Goal: Information Seeking & Learning: Get advice/opinions

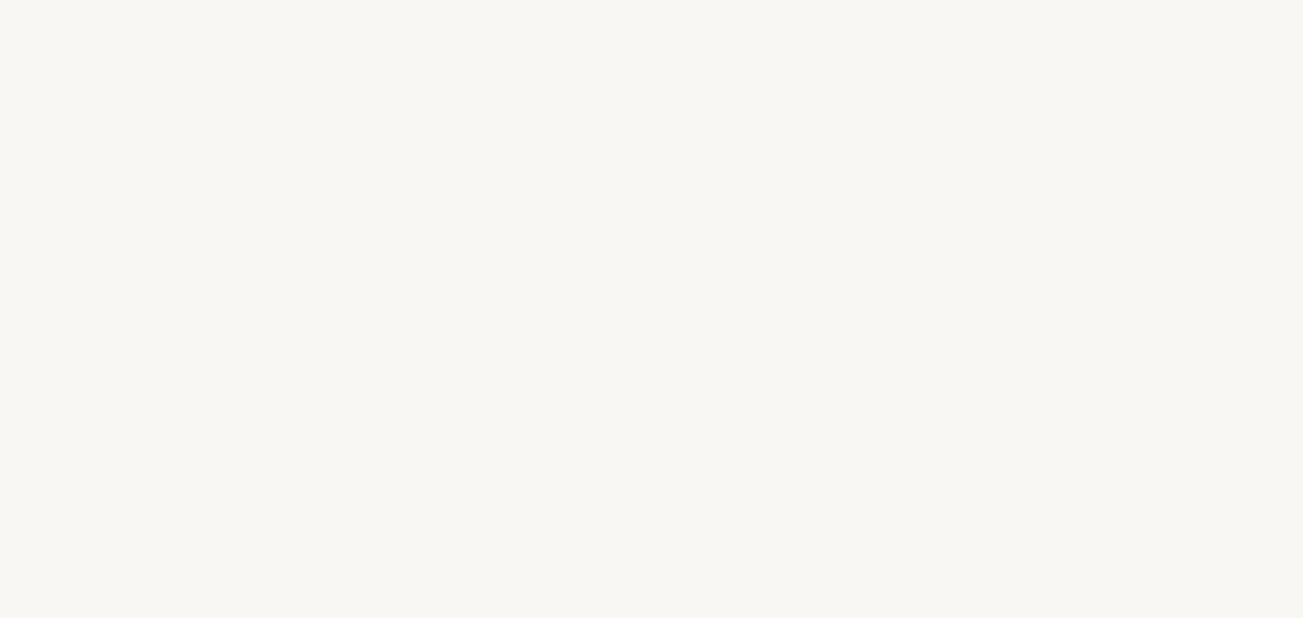
select select "FR"
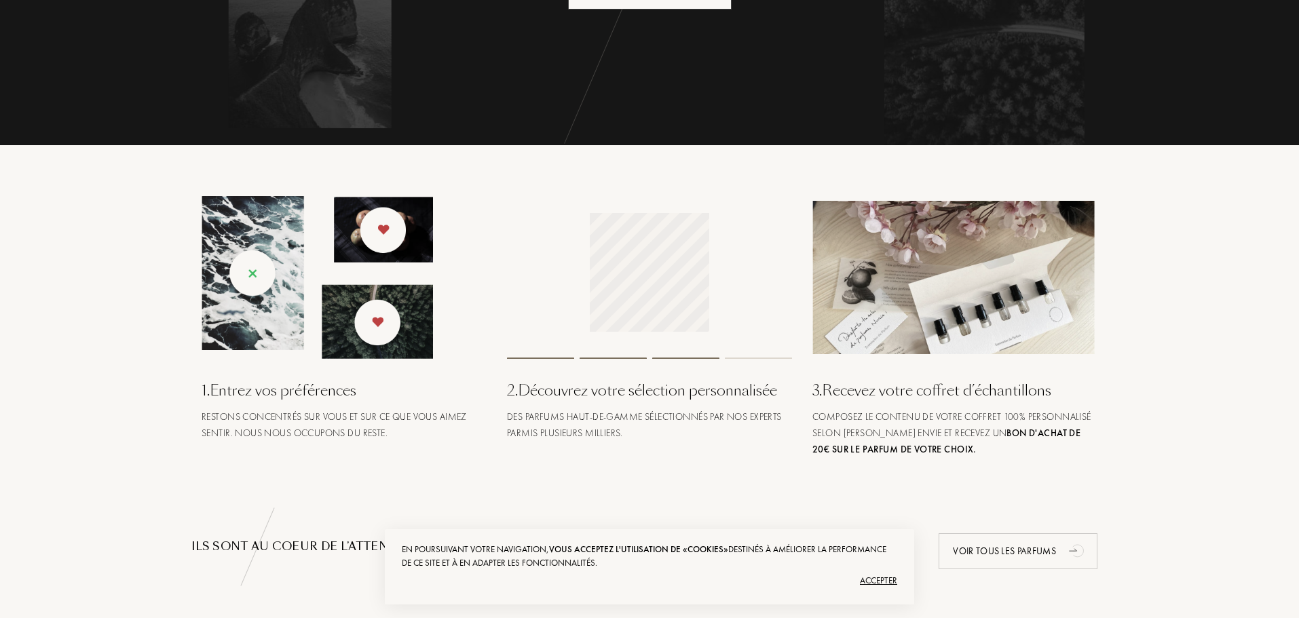
scroll to position [407, 0]
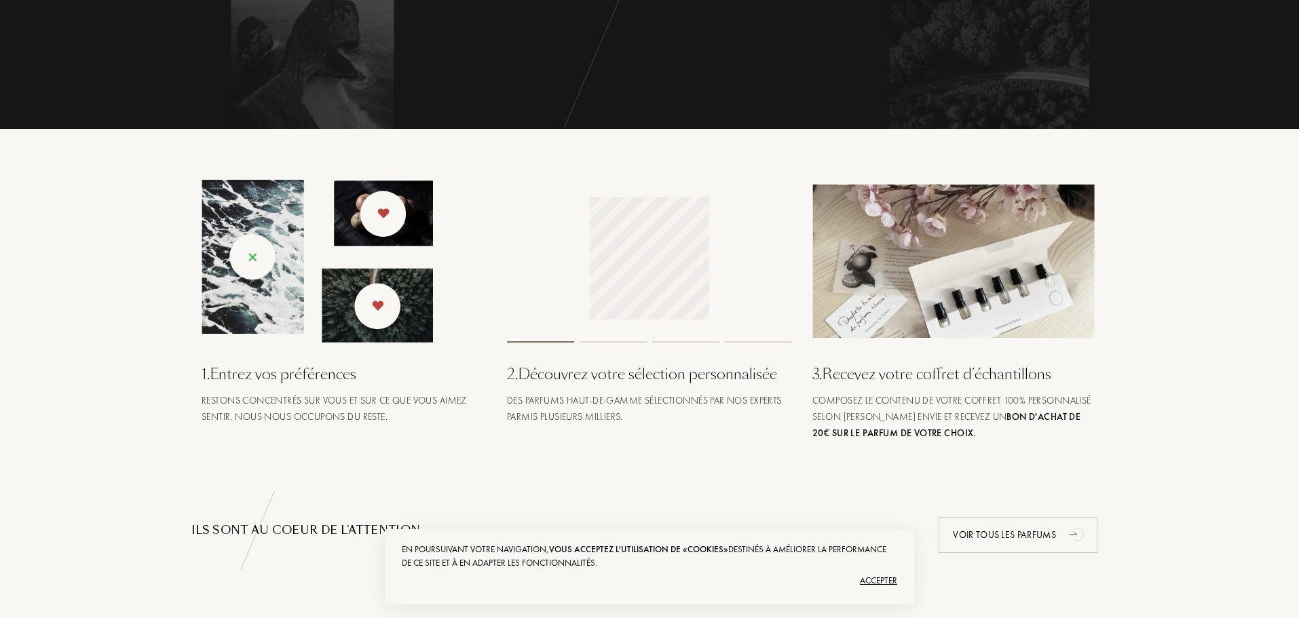
click at [883, 583] on div "Accepter" at bounding box center [649, 581] width 495 height 22
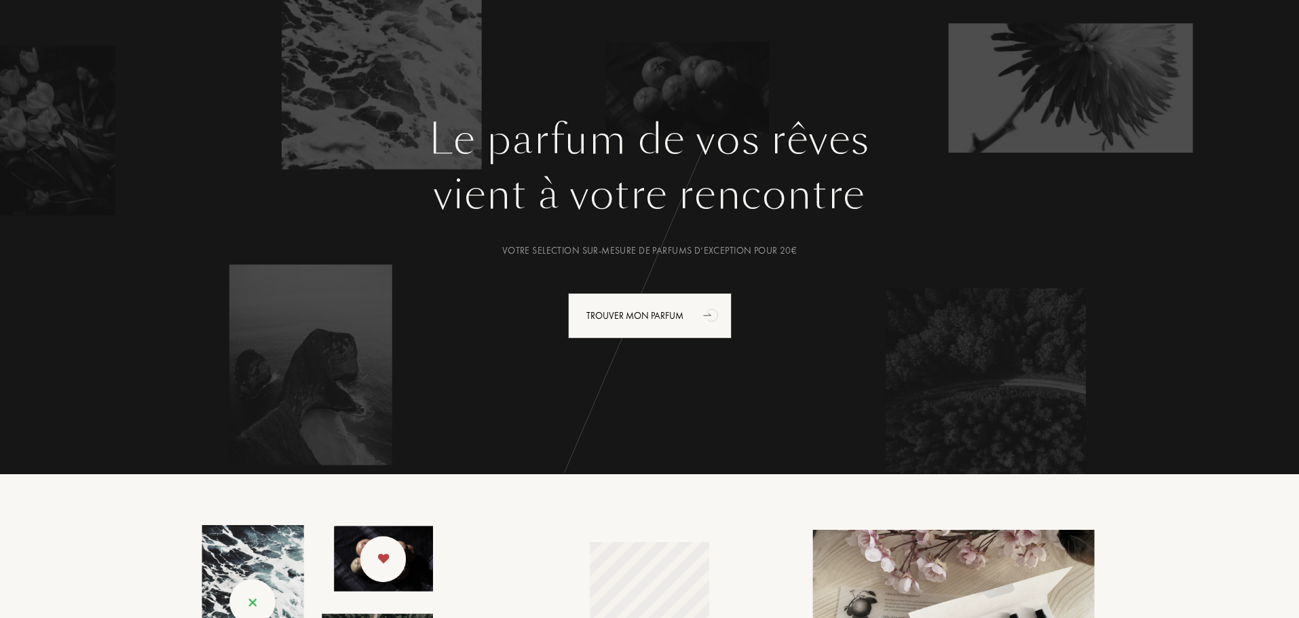
scroll to position [0, 0]
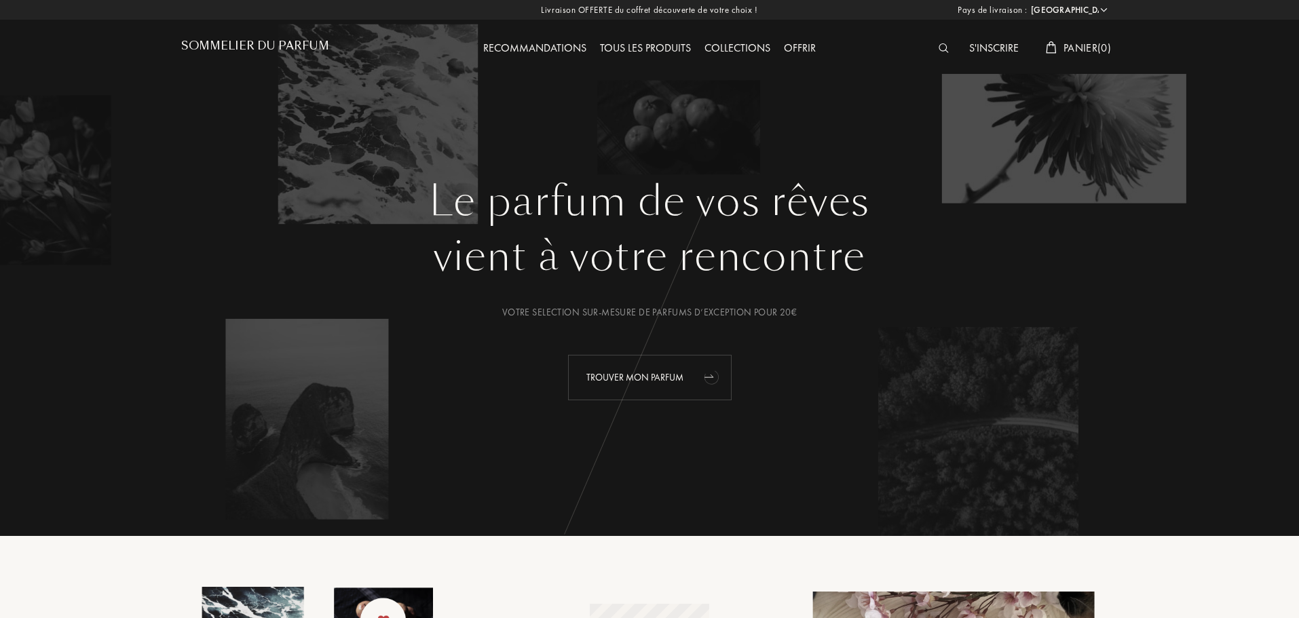
click at [617, 366] on div "Trouver mon parfum" at bounding box center [650, 377] width 164 height 45
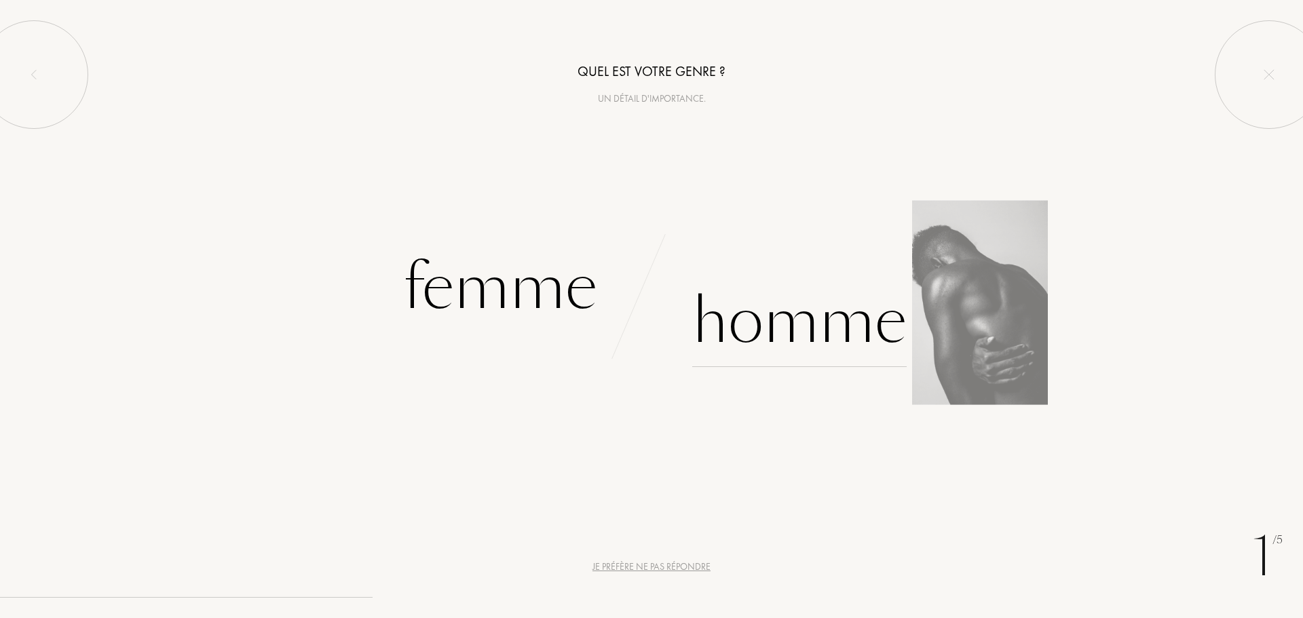
click at [831, 332] on div "Homme" at bounding box center [799, 321] width 214 height 92
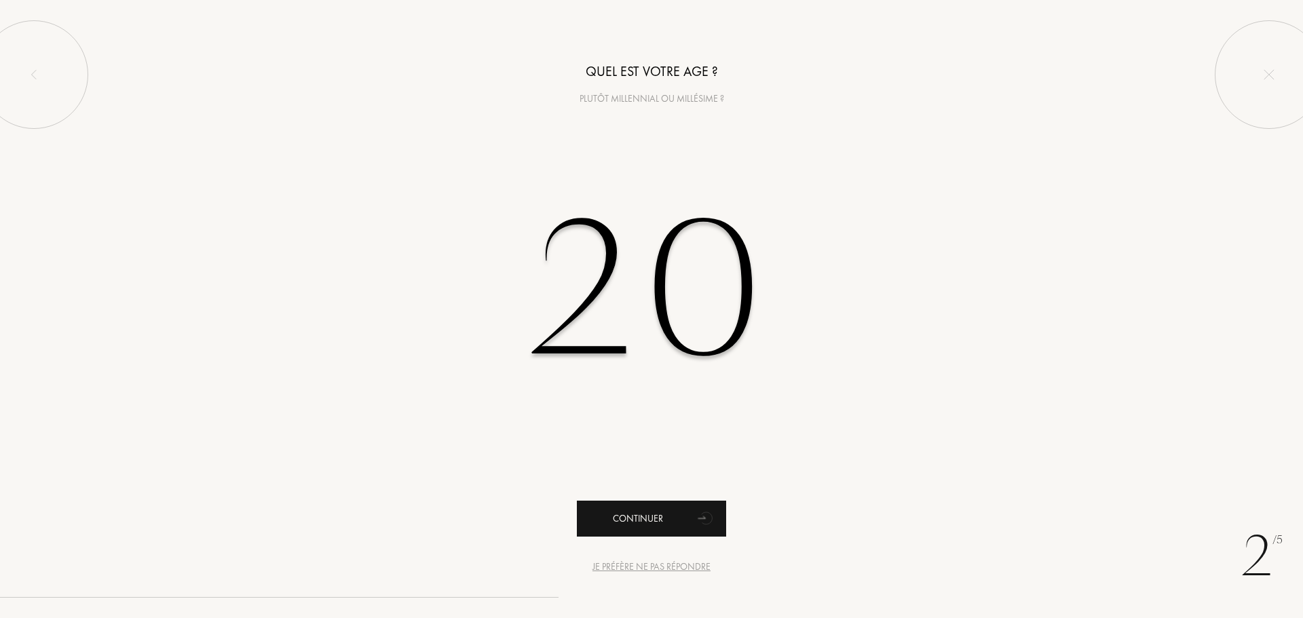
type input "20"
click at [645, 512] on div "Continuer" at bounding box center [651, 519] width 149 height 36
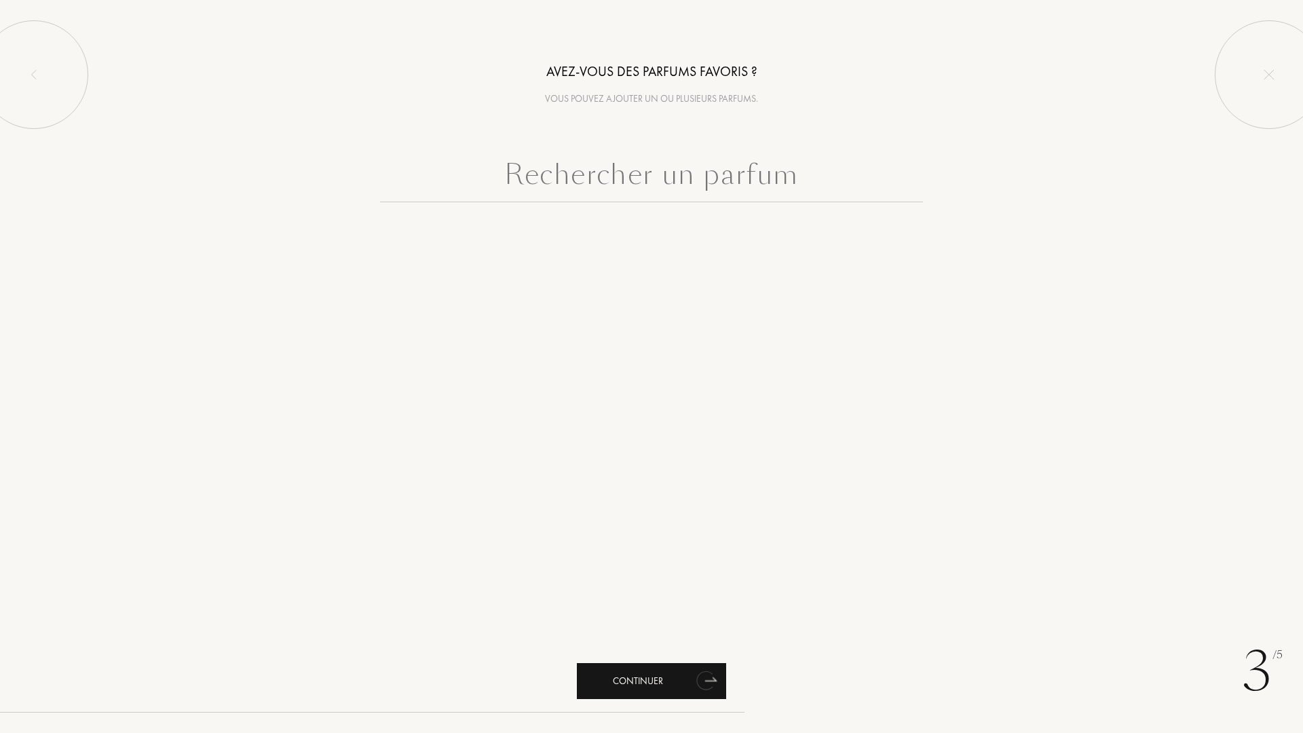
click at [672, 617] on div "Continuer" at bounding box center [651, 681] width 149 height 36
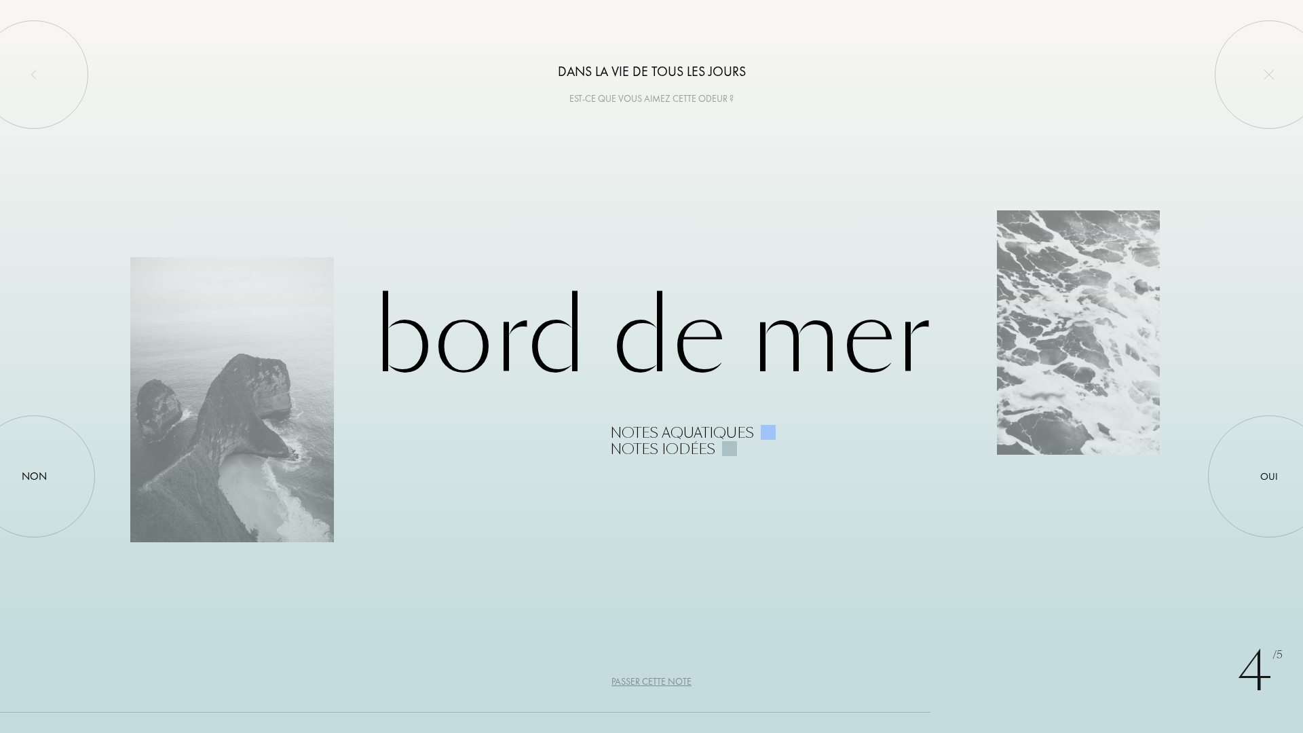
click at [655, 617] on div "Passer cette note" at bounding box center [651, 681] width 80 height 14
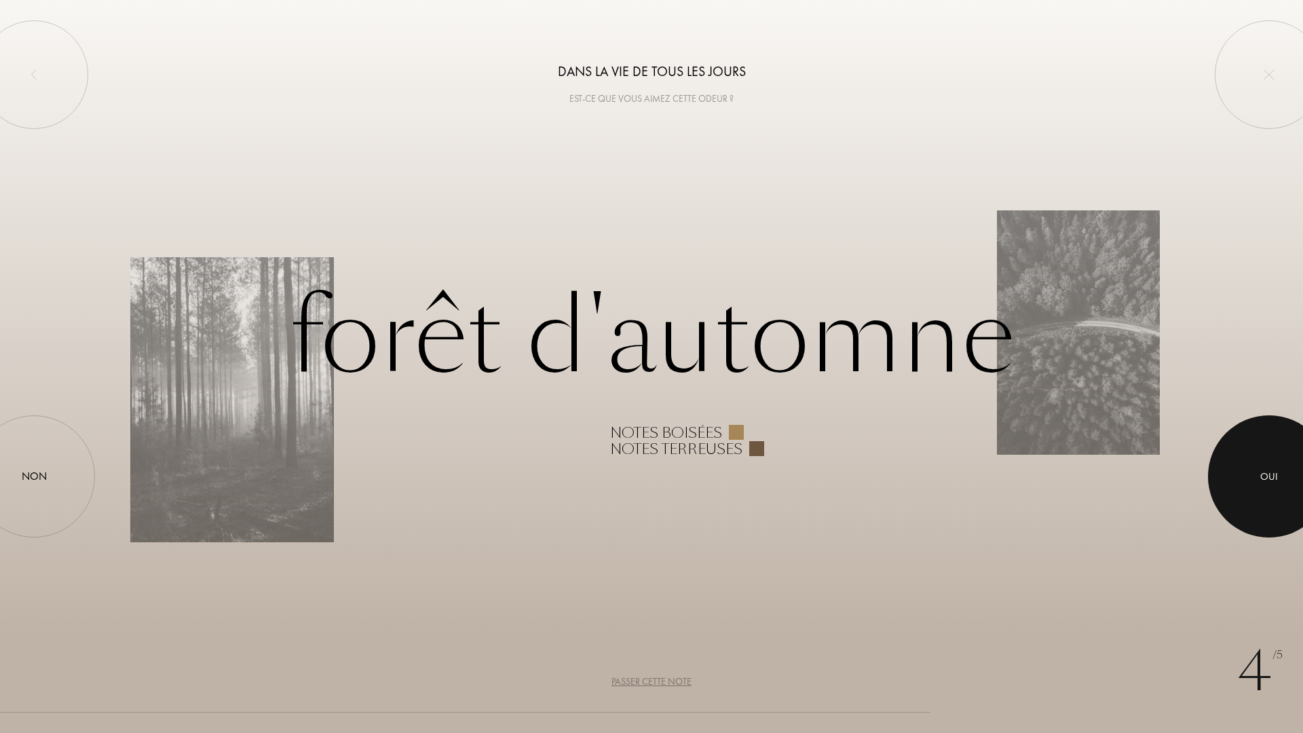
click at [1252, 463] on div at bounding box center [1269, 476] width 122 height 122
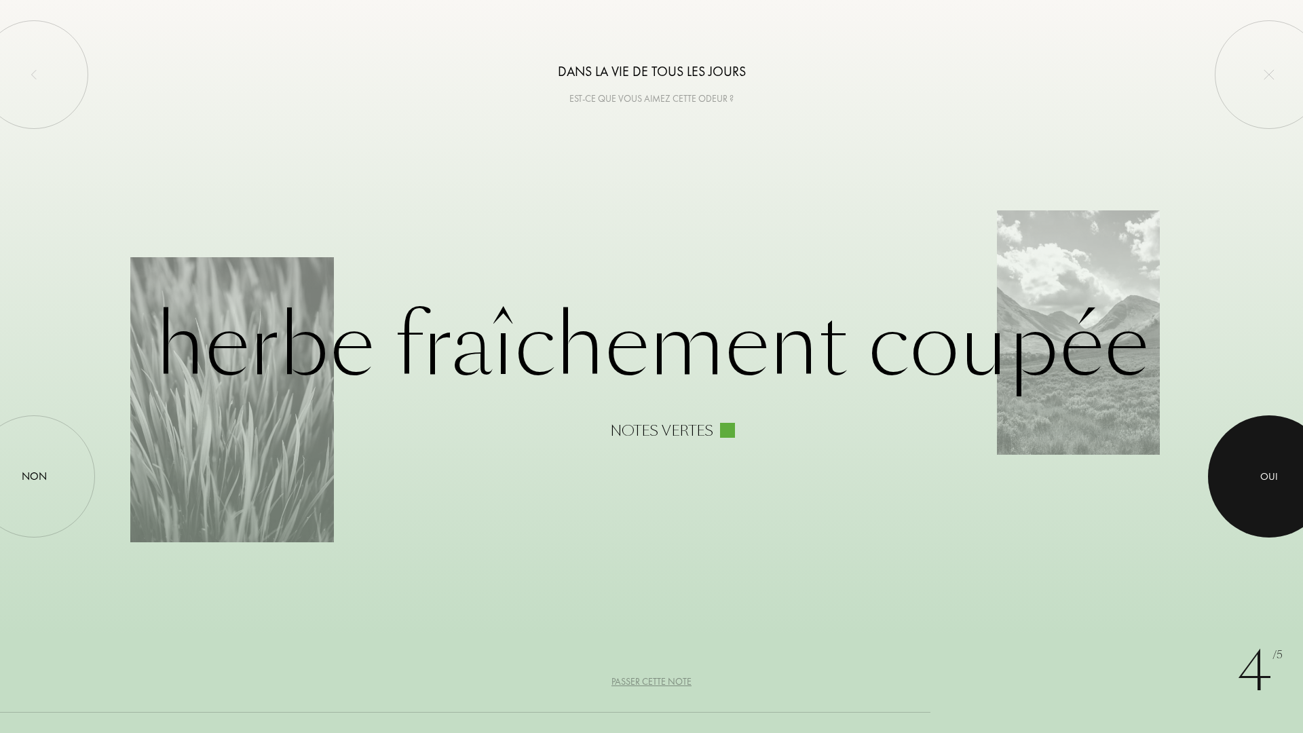
click at [1263, 464] on div at bounding box center [1269, 476] width 122 height 122
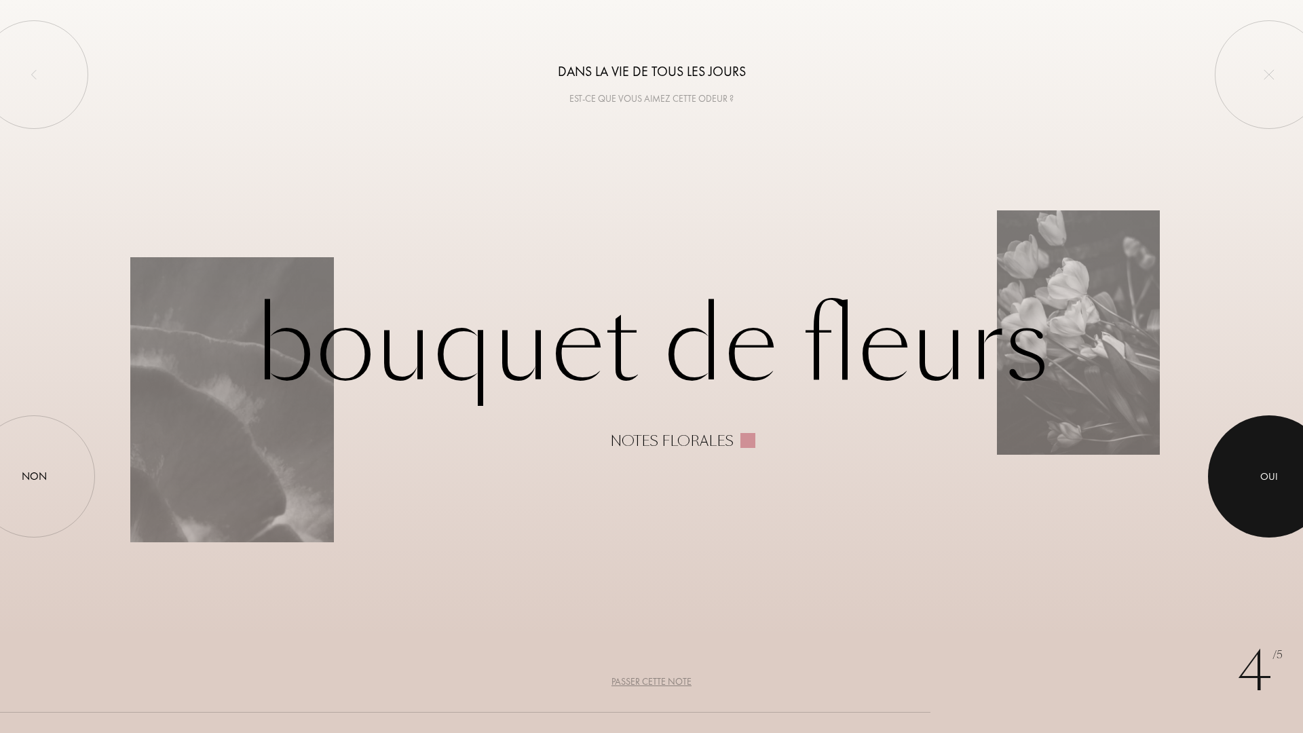
click at [1268, 452] on div at bounding box center [1269, 476] width 122 height 122
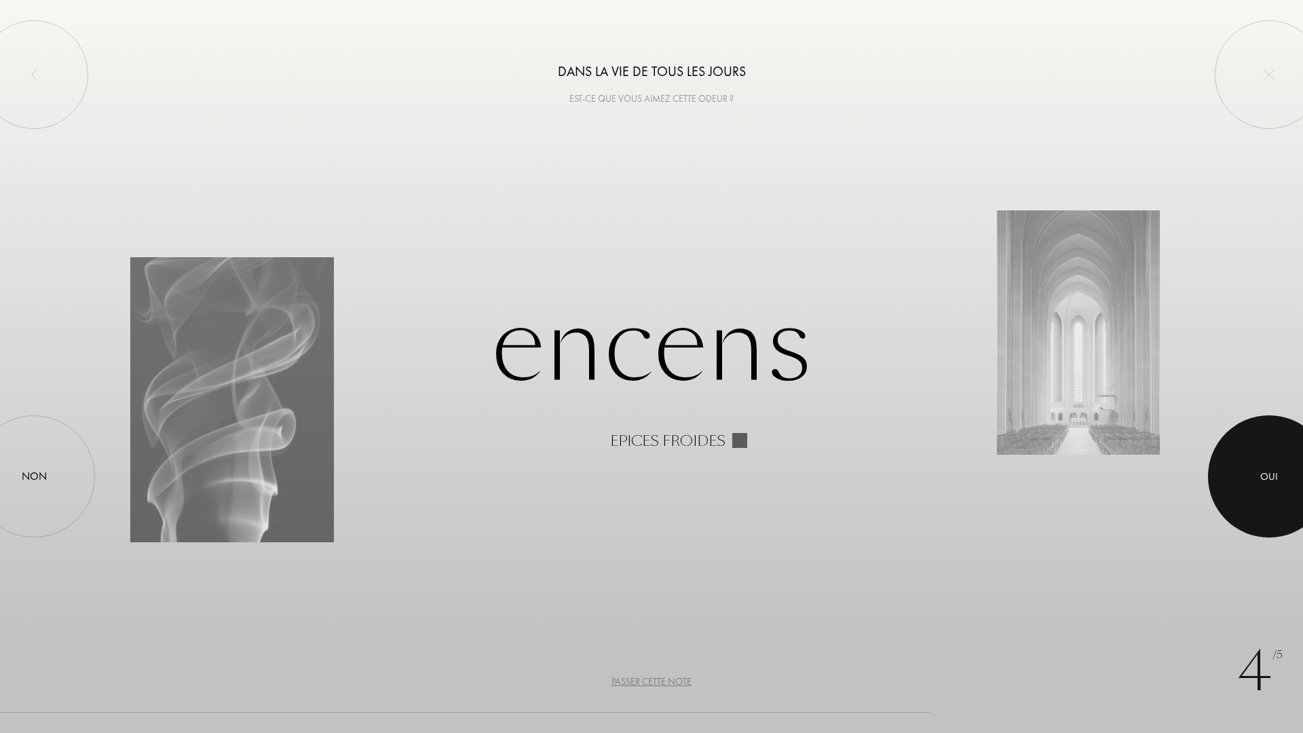
click at [1265, 453] on div at bounding box center [1269, 476] width 122 height 122
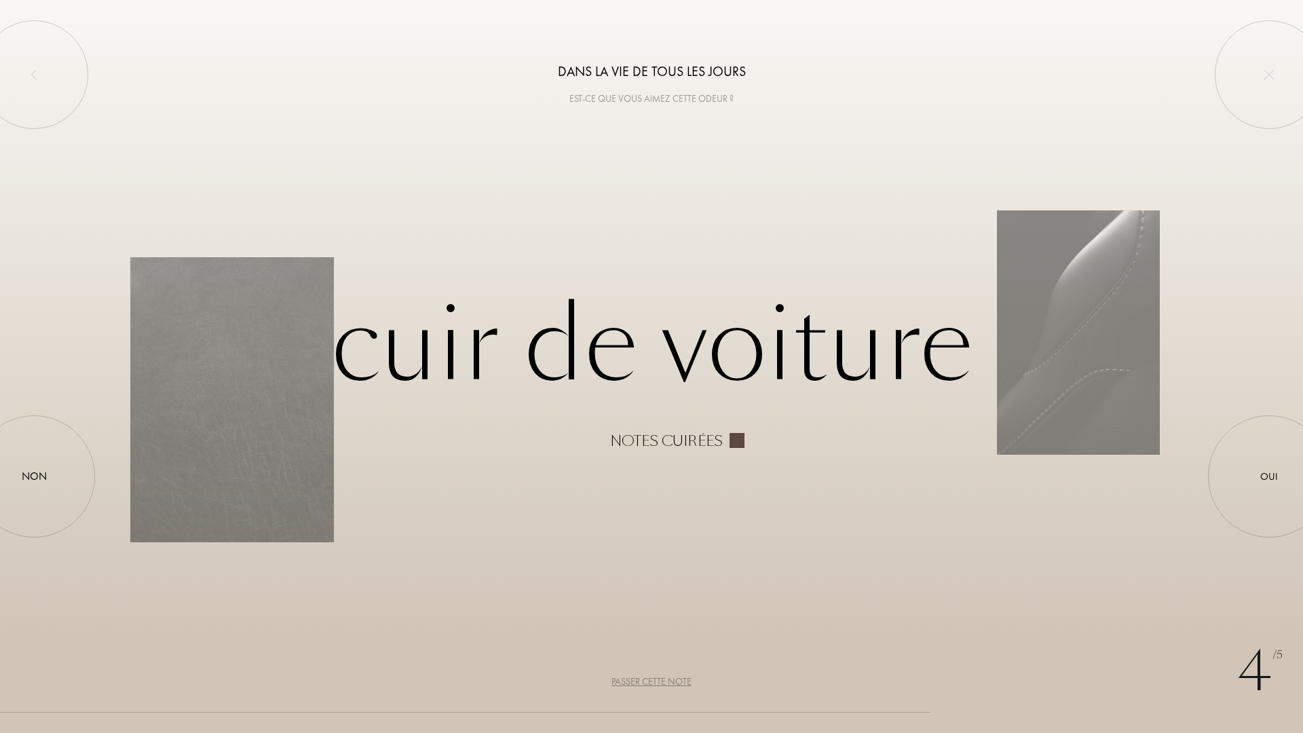
click at [664, 617] on div "Passer cette note" at bounding box center [651, 681] width 80 height 14
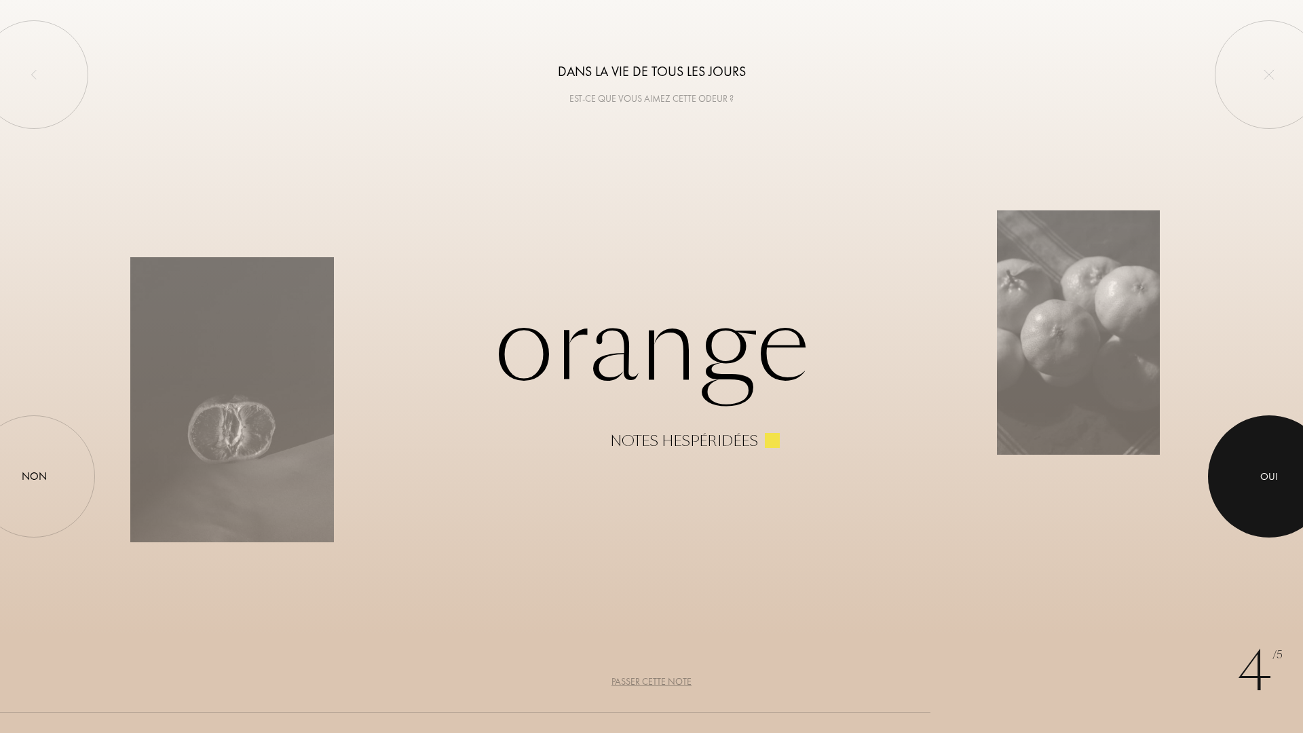
click at [1245, 441] on div "Oui" at bounding box center [1269, 476] width 122 height 122
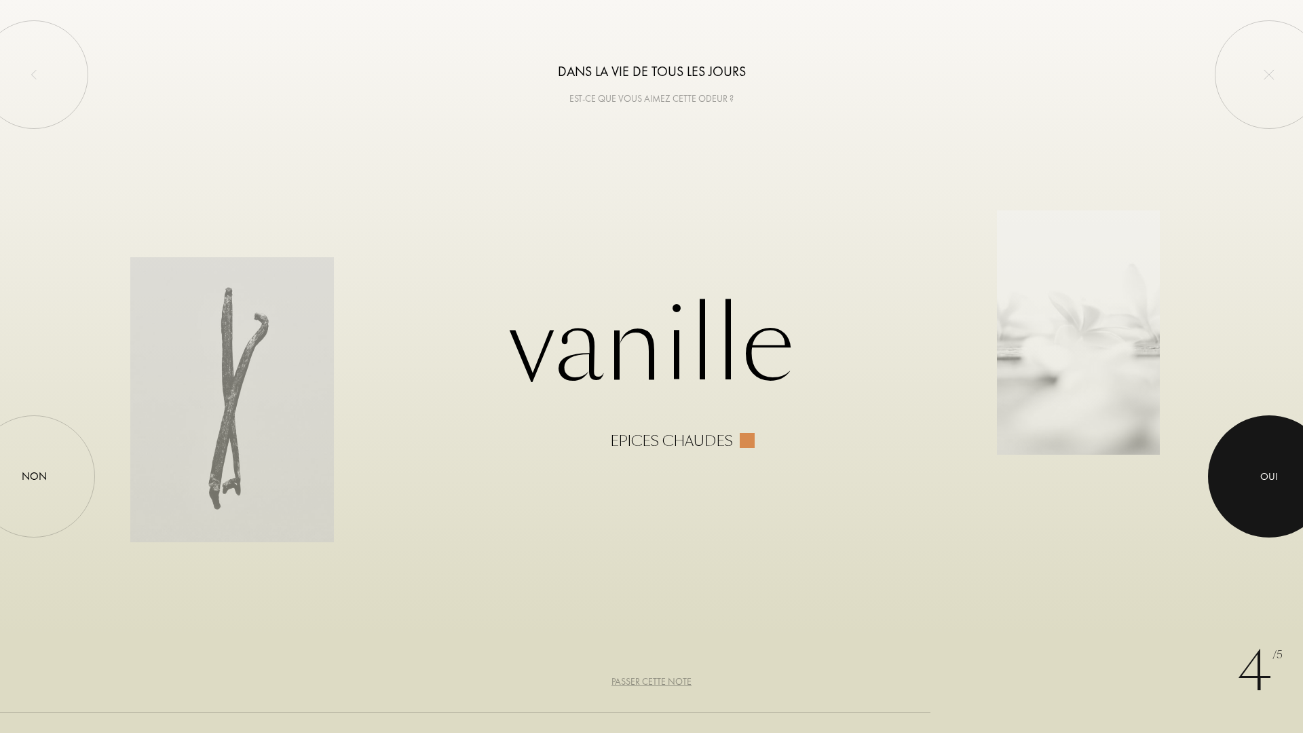
click at [1268, 459] on div at bounding box center [1269, 476] width 122 height 122
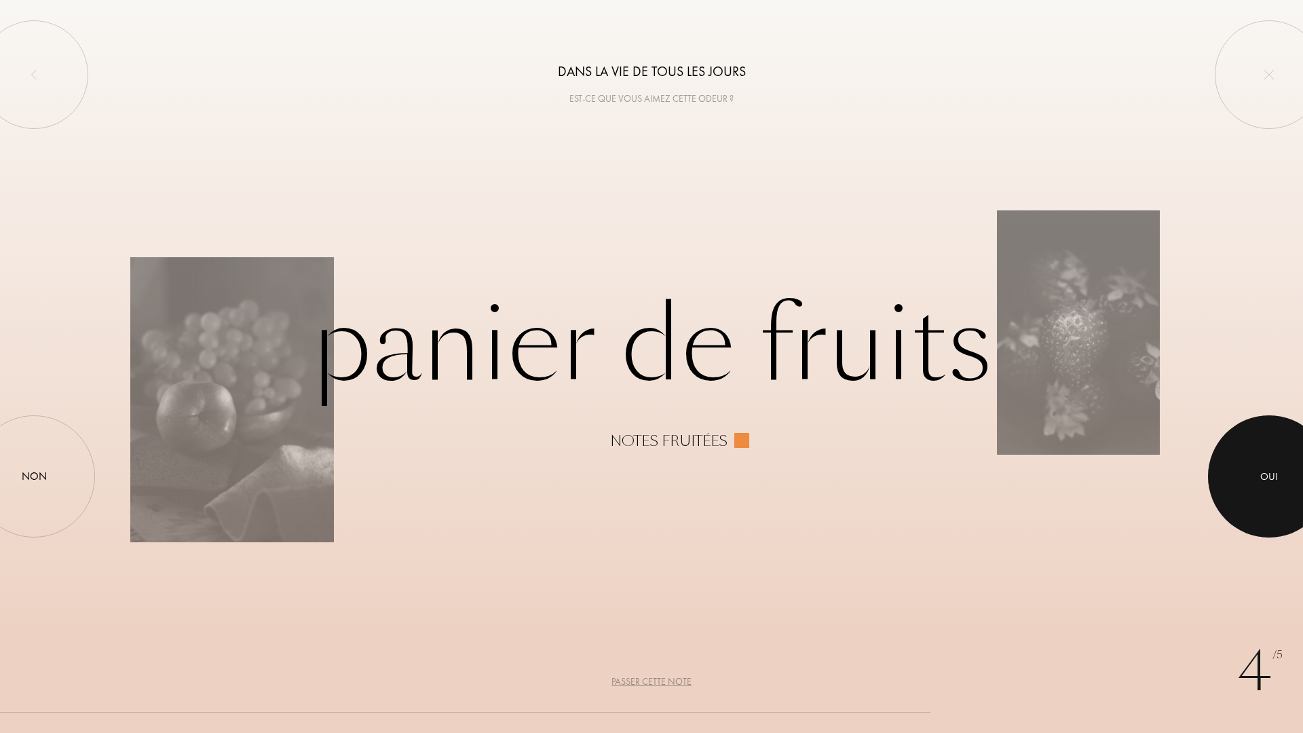
click at [1238, 455] on div at bounding box center [1269, 476] width 122 height 122
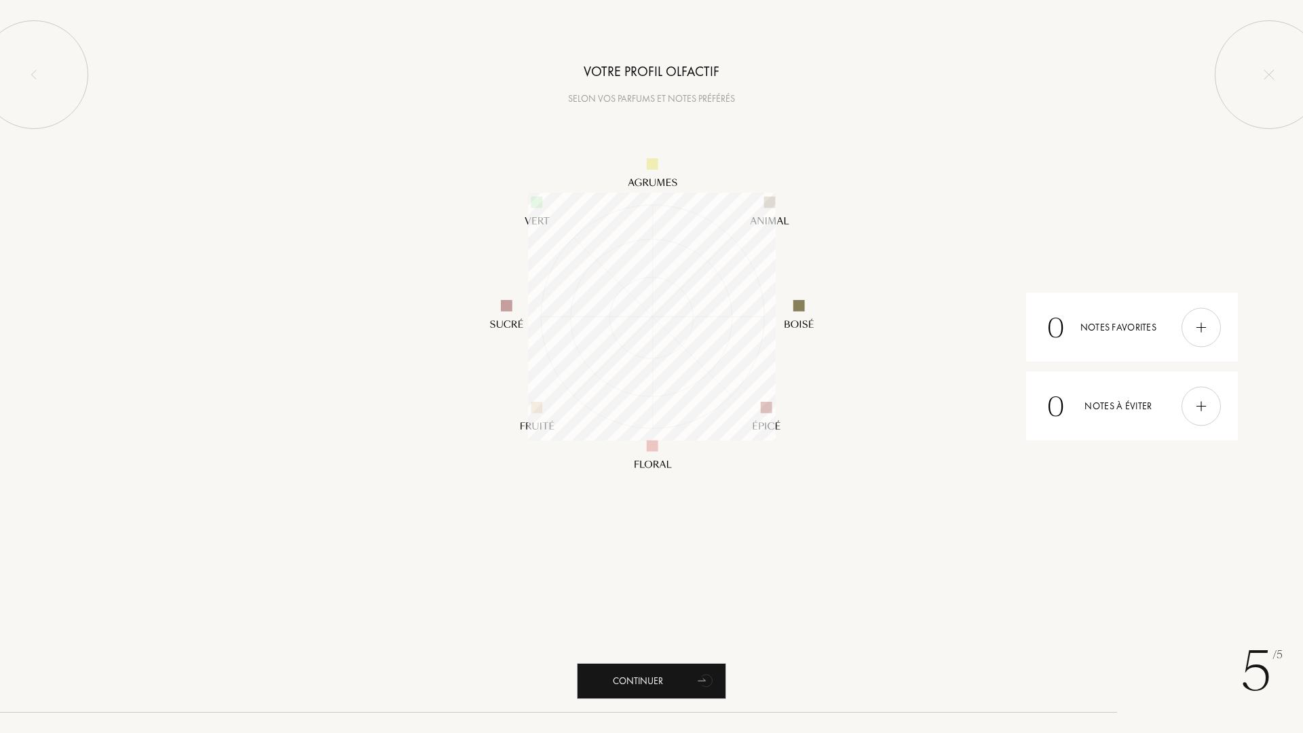
scroll to position [248, 248]
click at [698, 617] on icon "animation" at bounding box center [705, 681] width 22 height 22
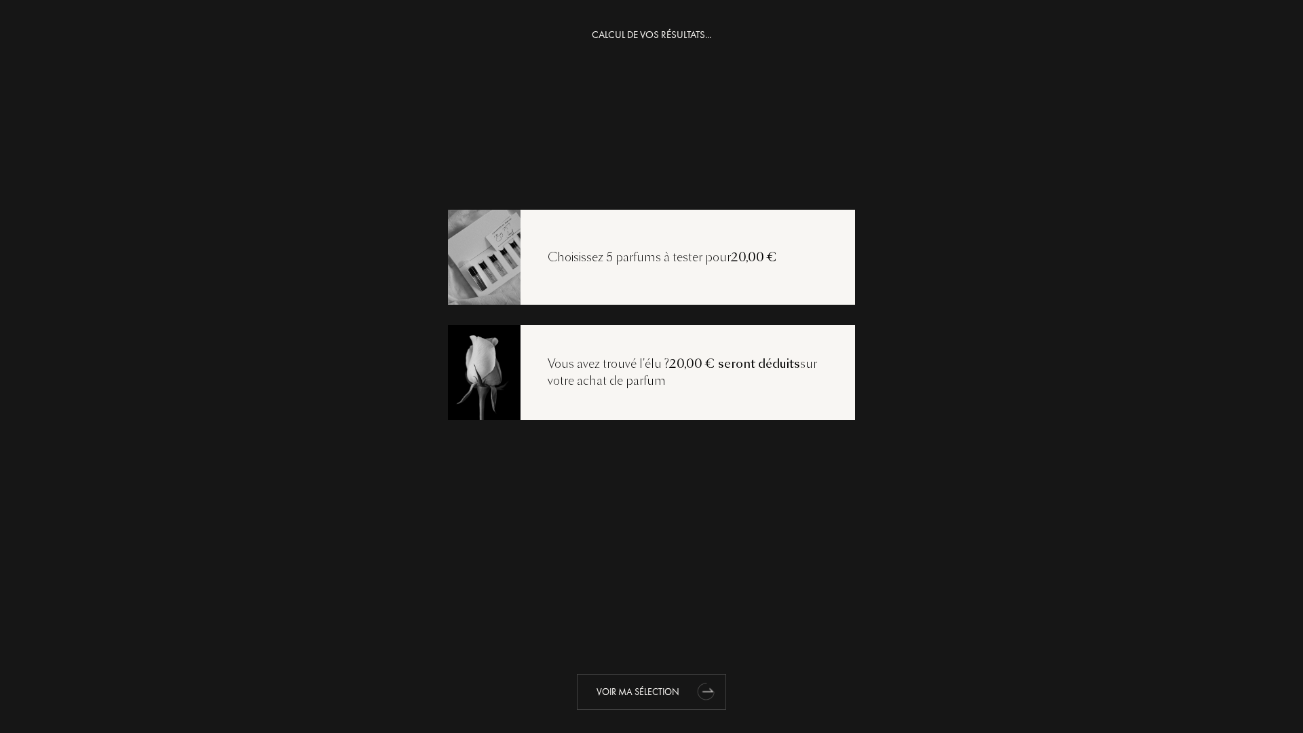
click at [672, 617] on div "Voir ma sélection" at bounding box center [651, 692] width 149 height 36
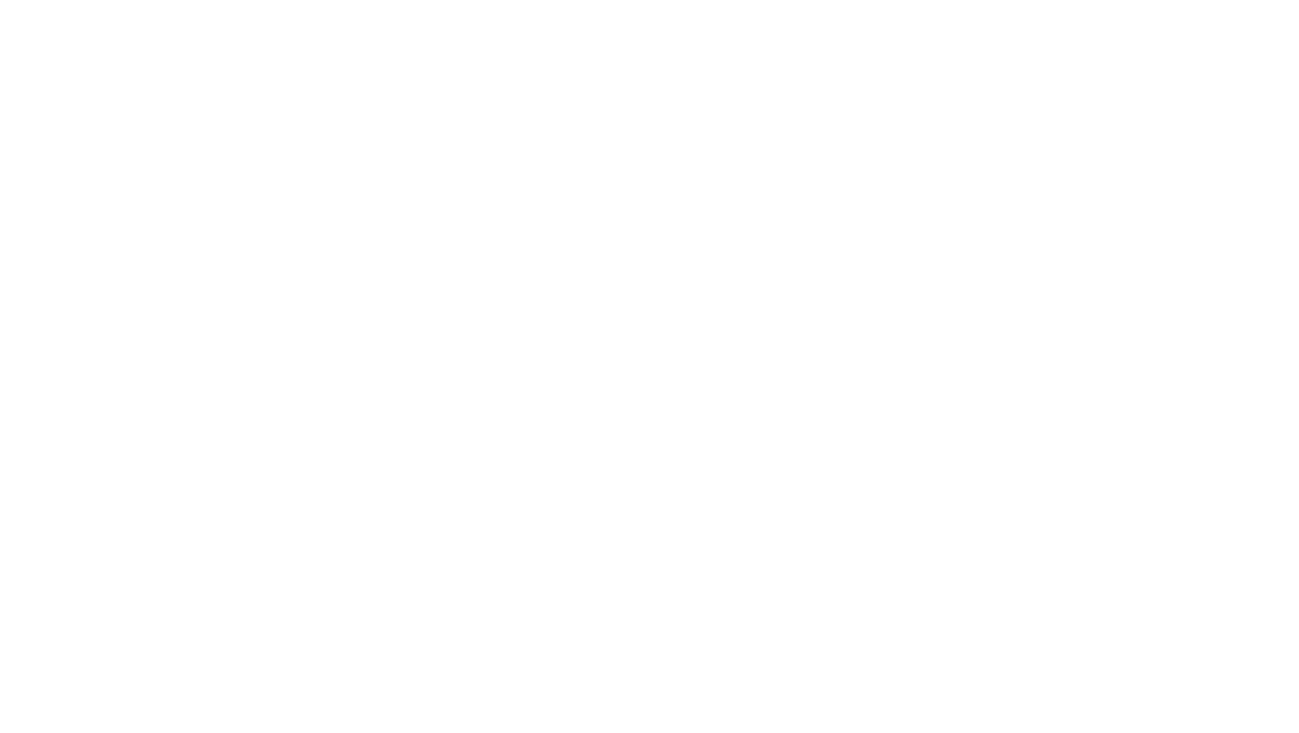
select select "FR"
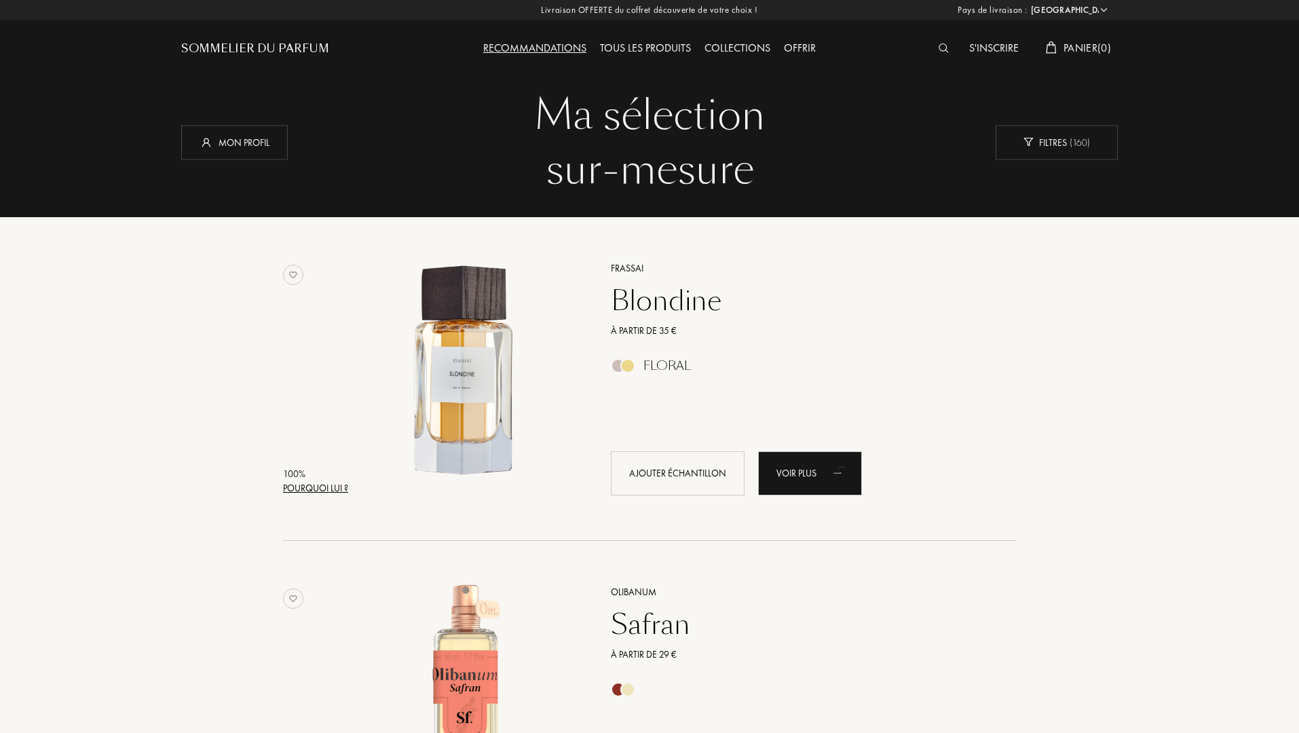
click at [321, 487] on div "Pourquoi lui ?" at bounding box center [315, 488] width 65 height 14
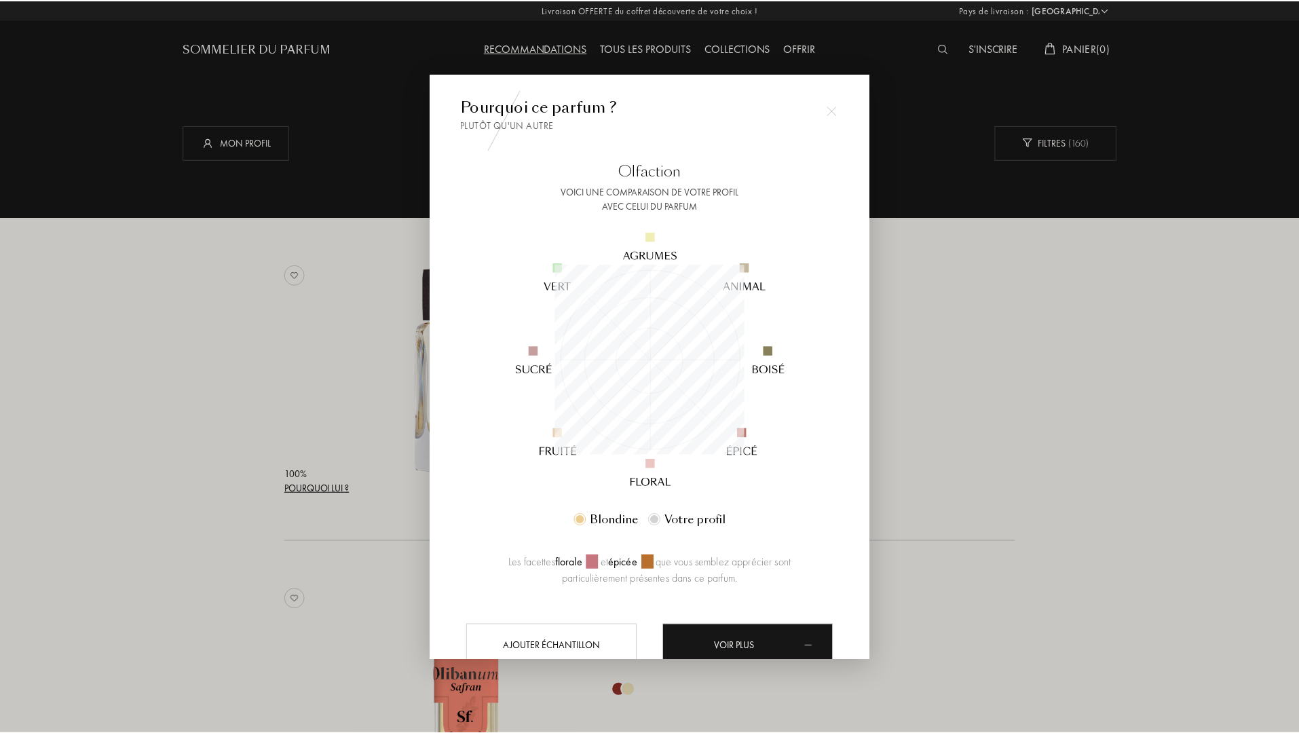
scroll to position [190, 190]
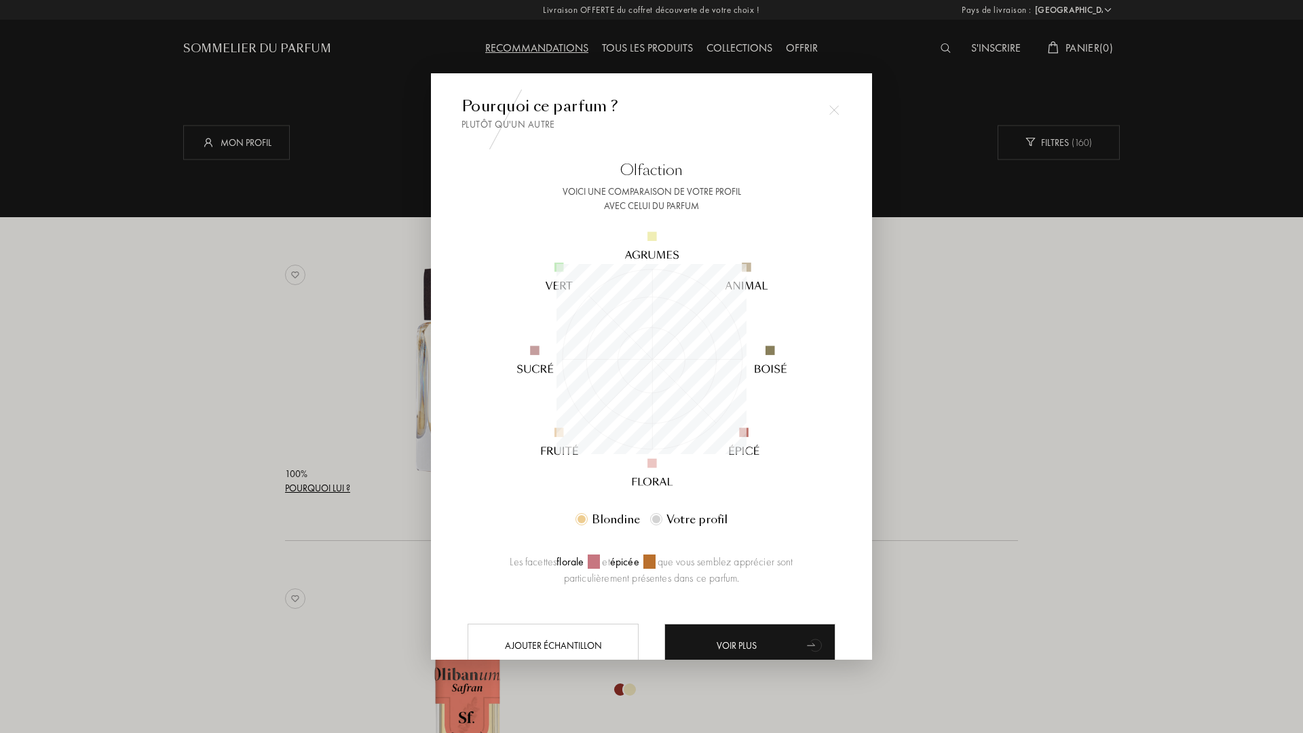
click at [908, 349] on div at bounding box center [651, 366] width 1303 height 733
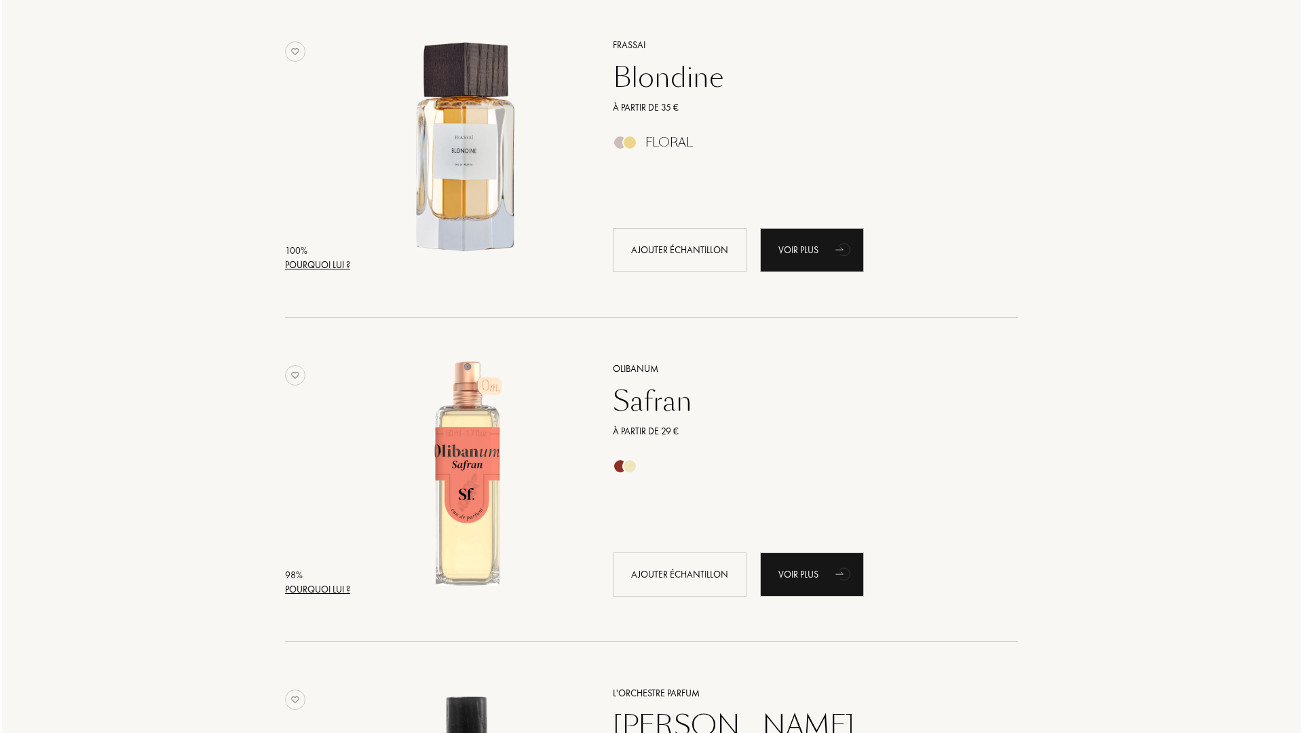
scroll to position [339, 0]
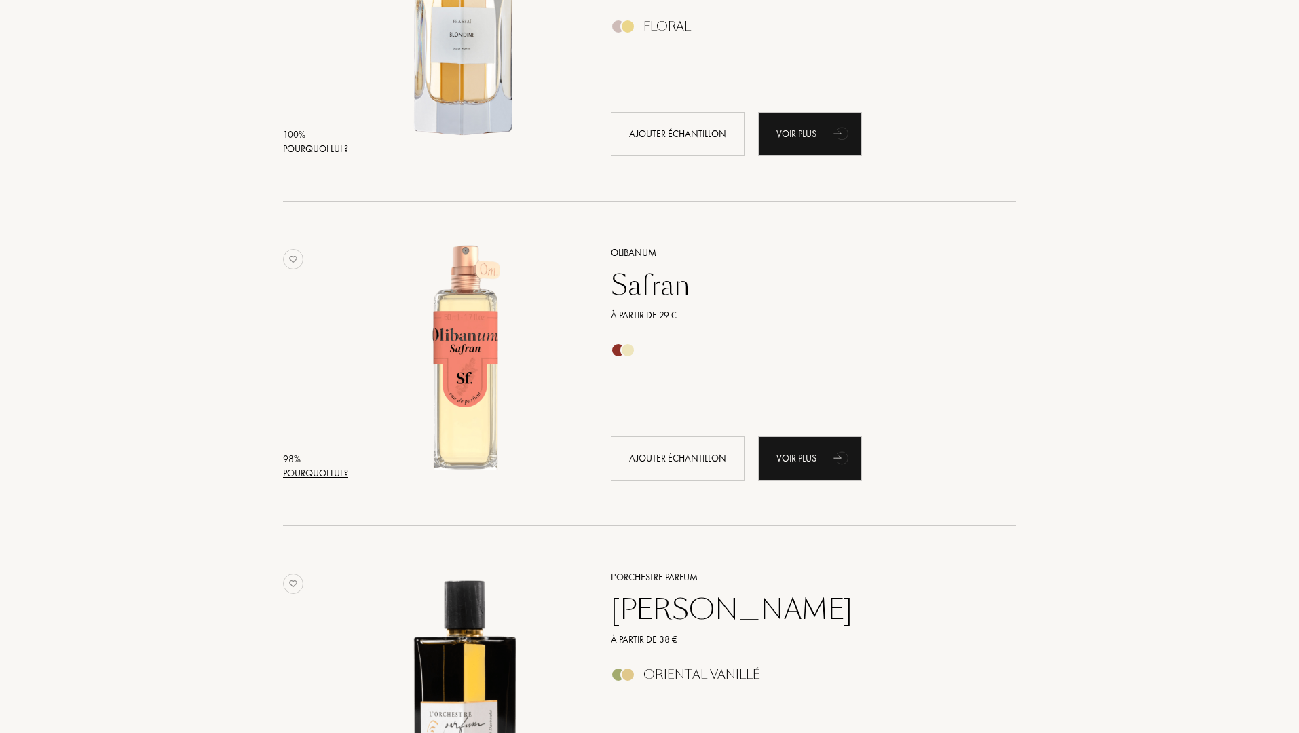
click at [292, 473] on div "Pourquoi lui ?" at bounding box center [315, 473] width 65 height 14
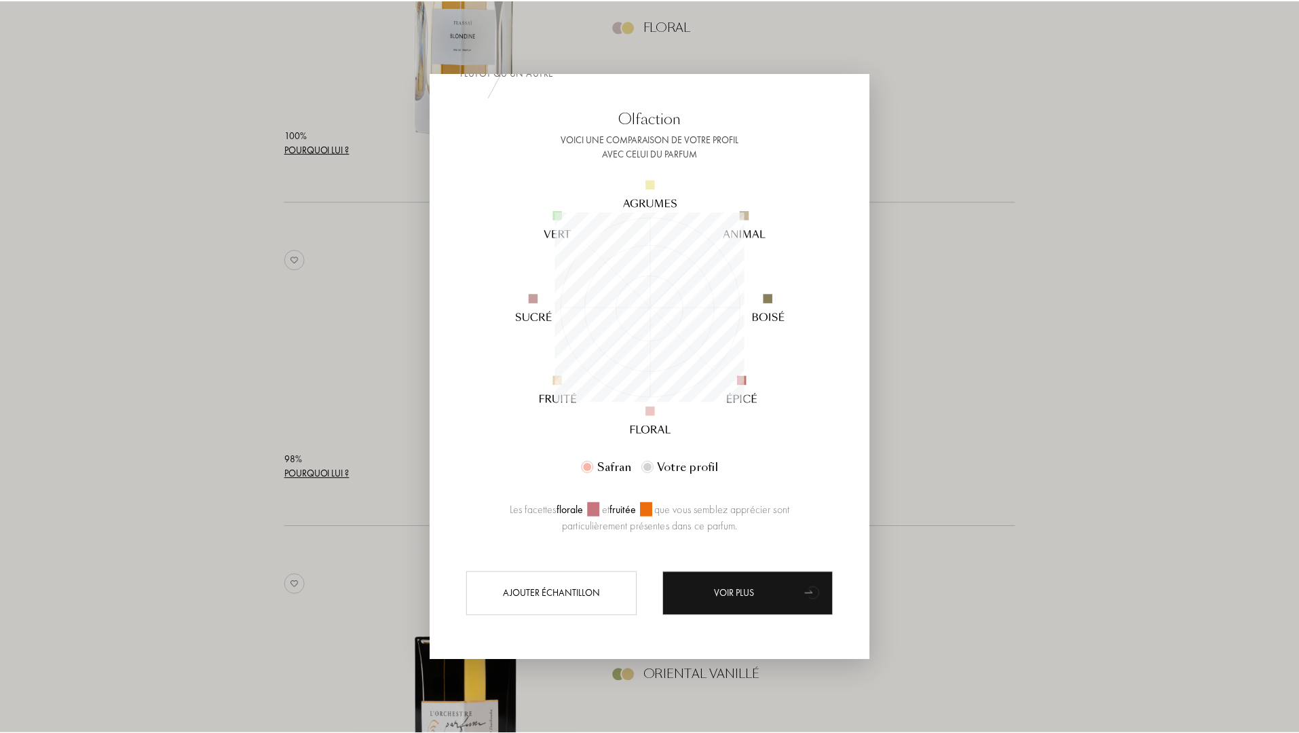
scroll to position [0, 0]
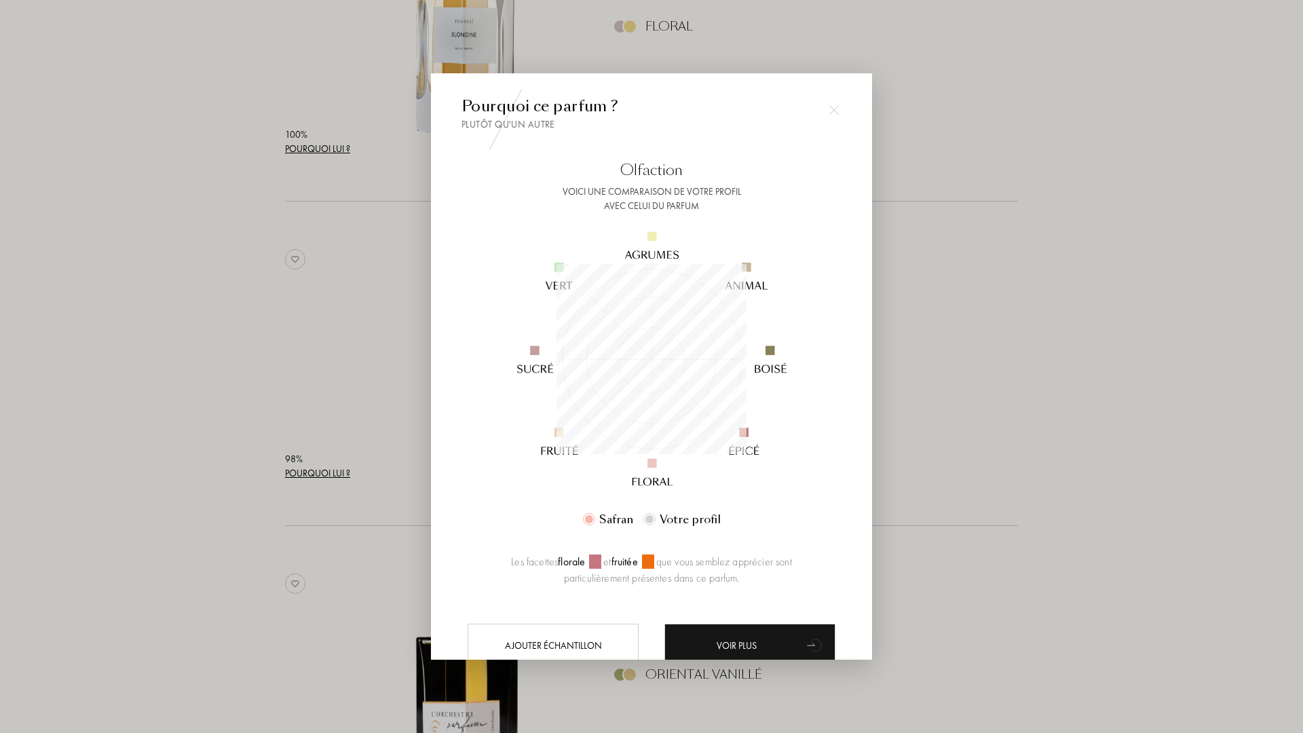
click at [894, 496] on div at bounding box center [651, 366] width 1303 height 733
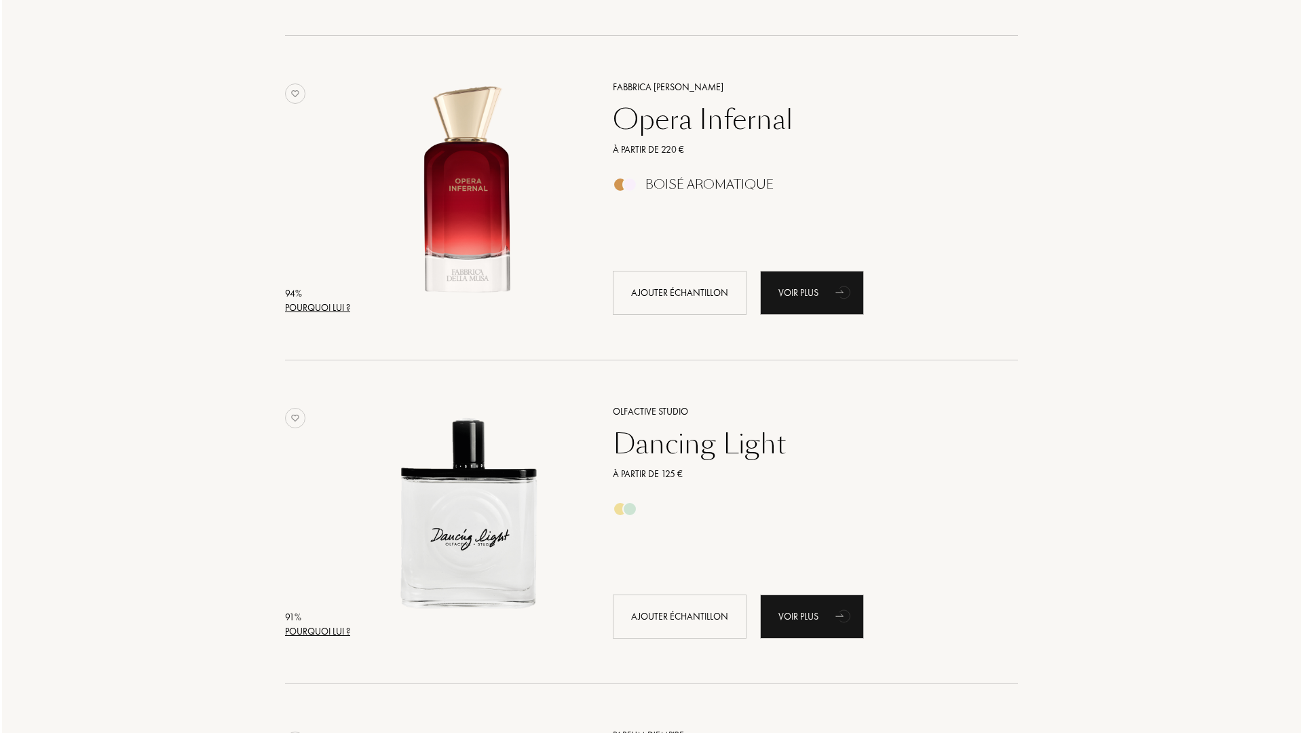
scroll to position [1221, 0]
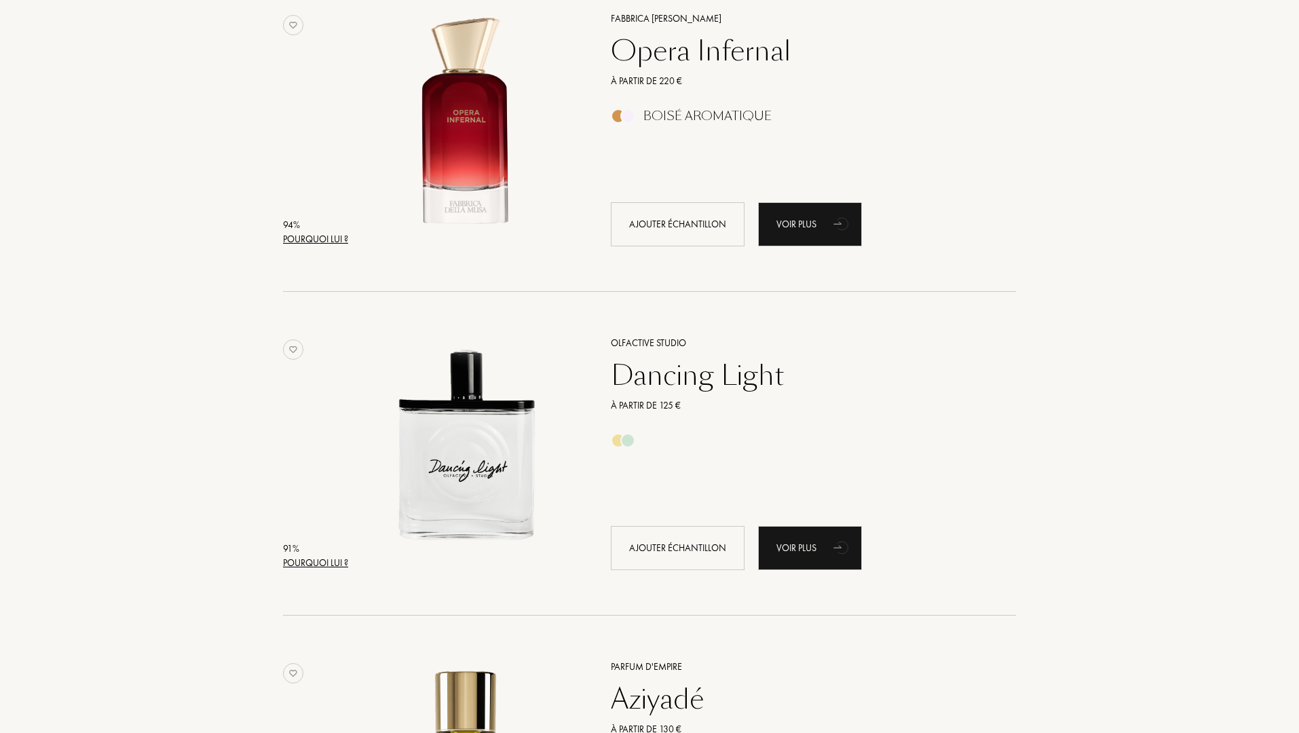
click at [315, 559] on div "Pourquoi lui ?" at bounding box center [315, 563] width 65 height 14
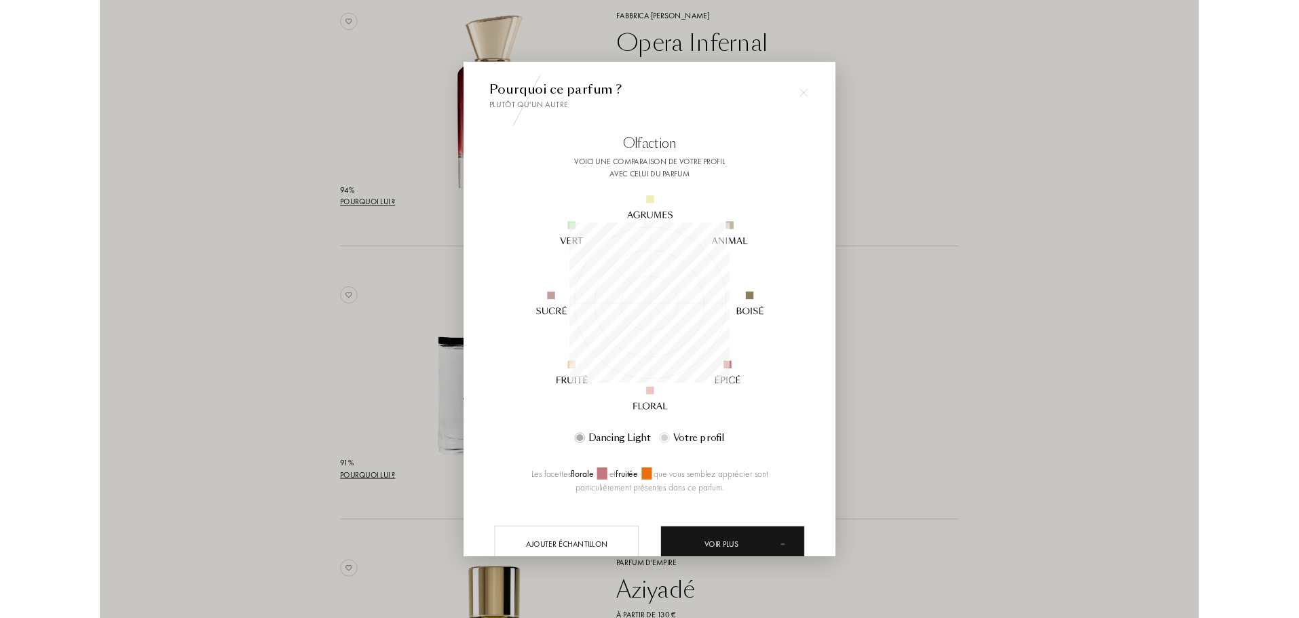
scroll to position [190, 190]
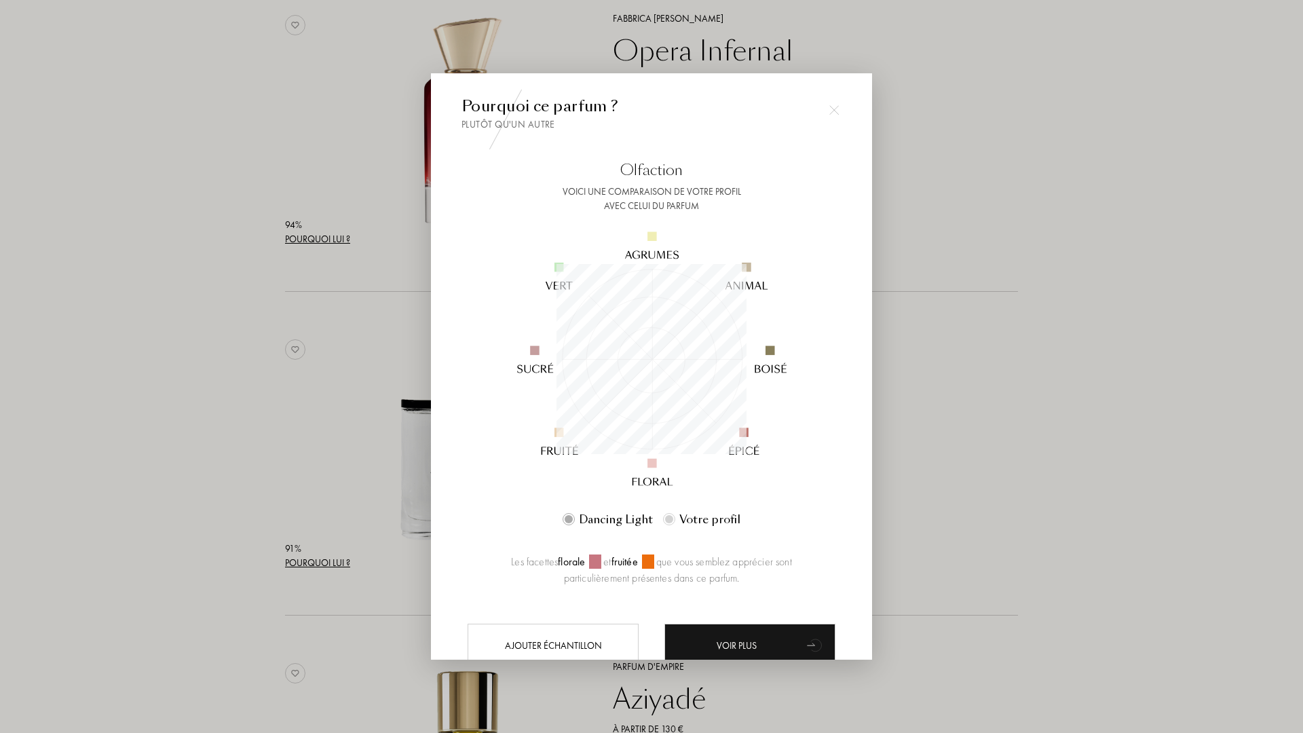
click at [262, 459] on div at bounding box center [651, 366] width 1303 height 733
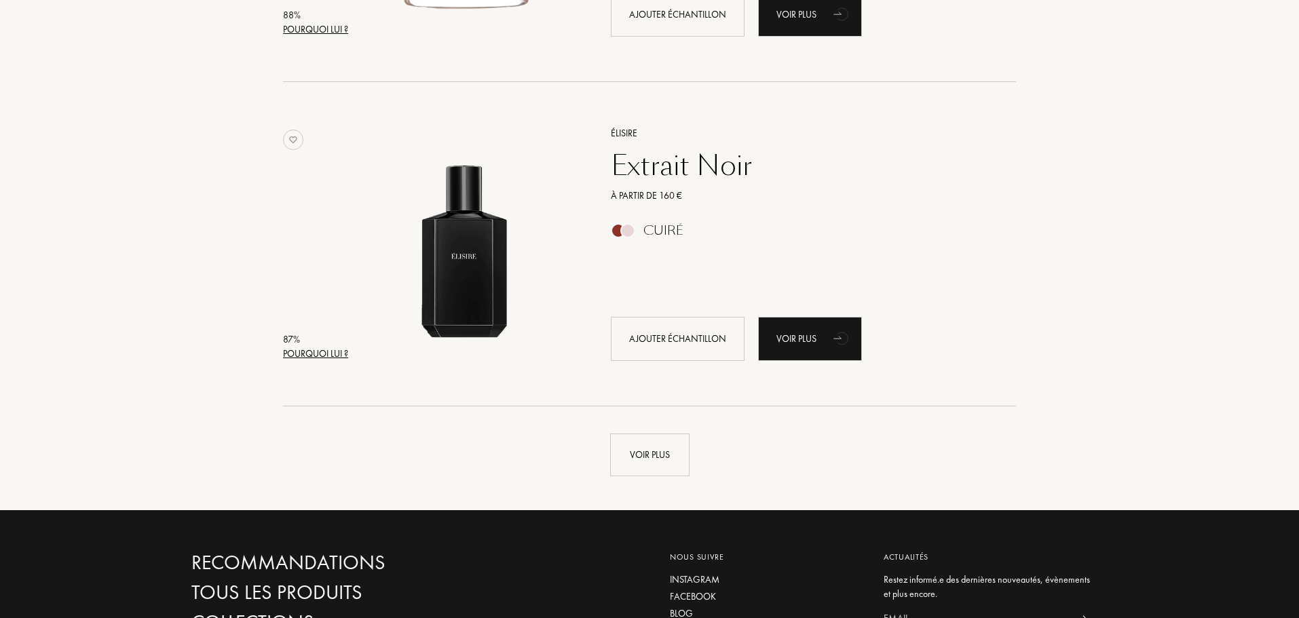
scroll to position [3053, 0]
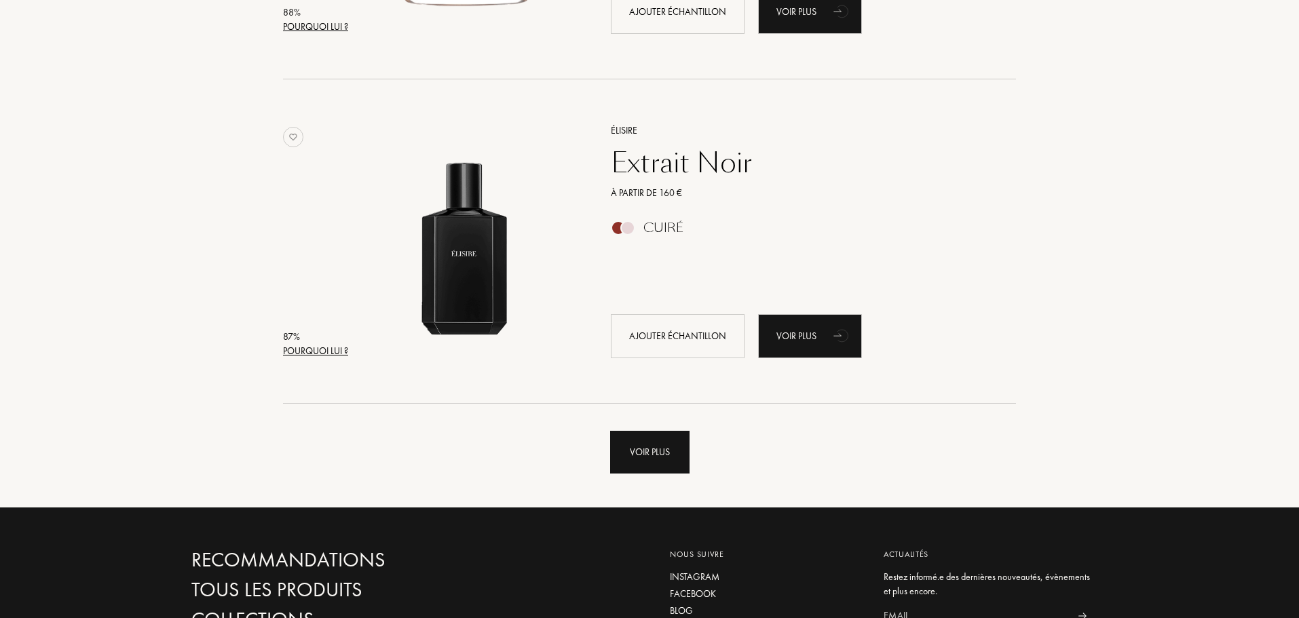
click at [666, 459] on div "Voir plus" at bounding box center [649, 452] width 79 height 43
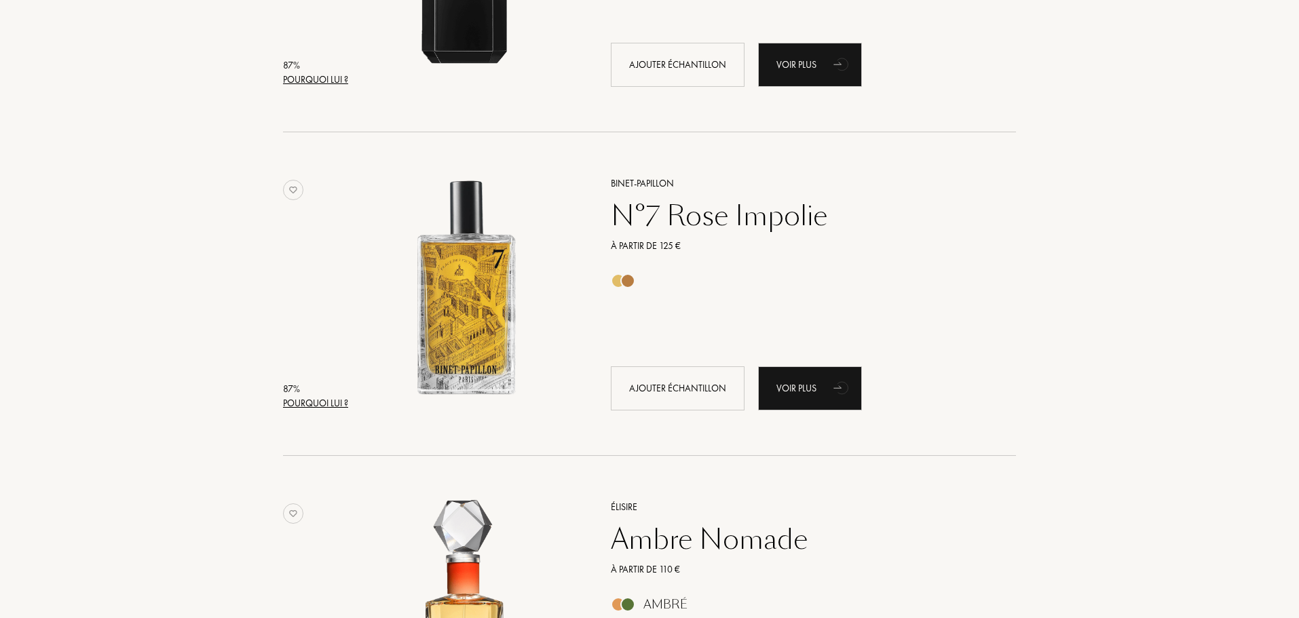
scroll to position [0, 0]
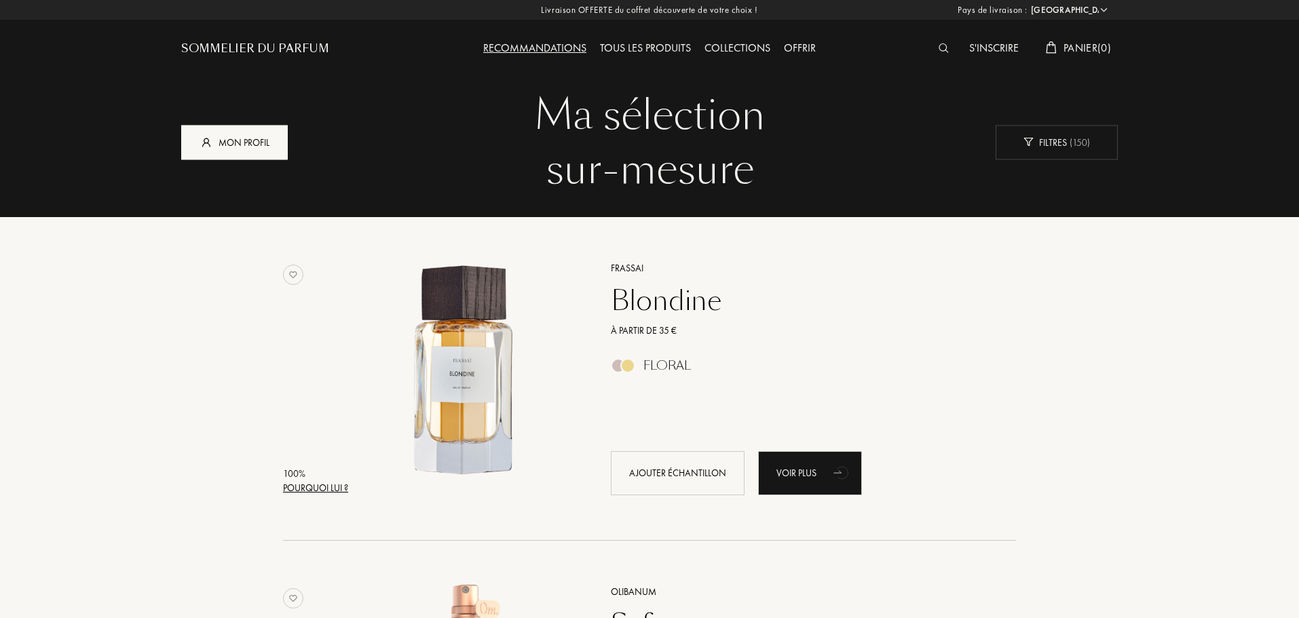
click at [242, 147] on div "Mon profil" at bounding box center [234, 142] width 107 height 35
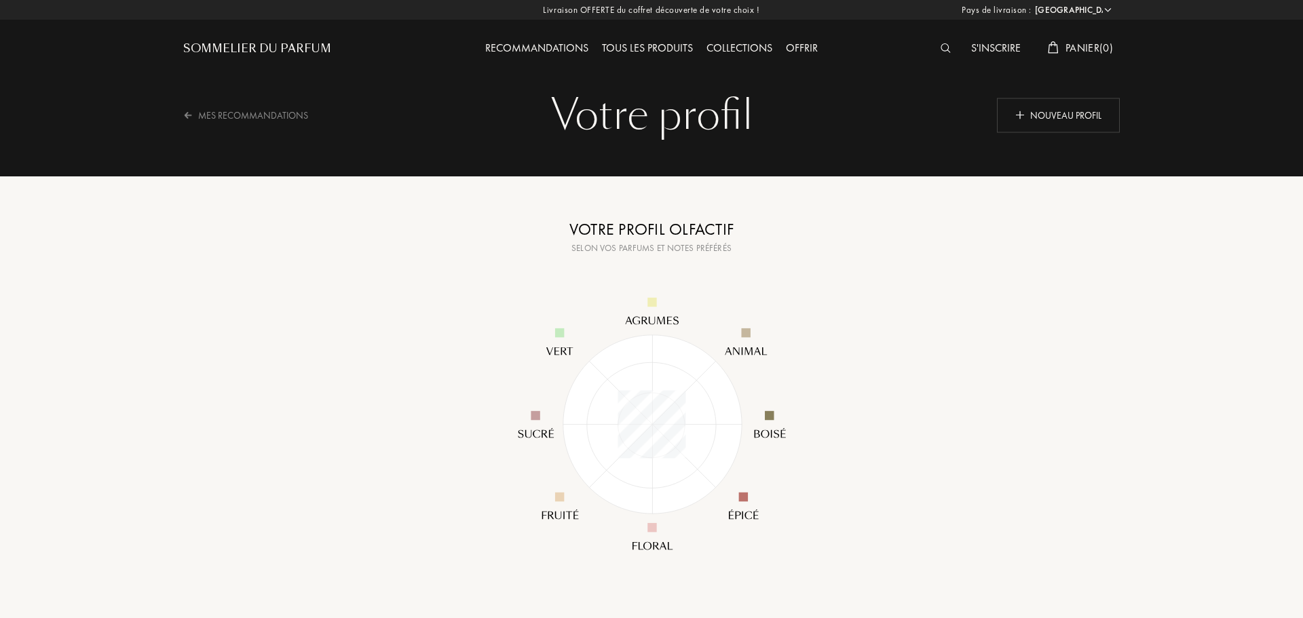
select select "FR"
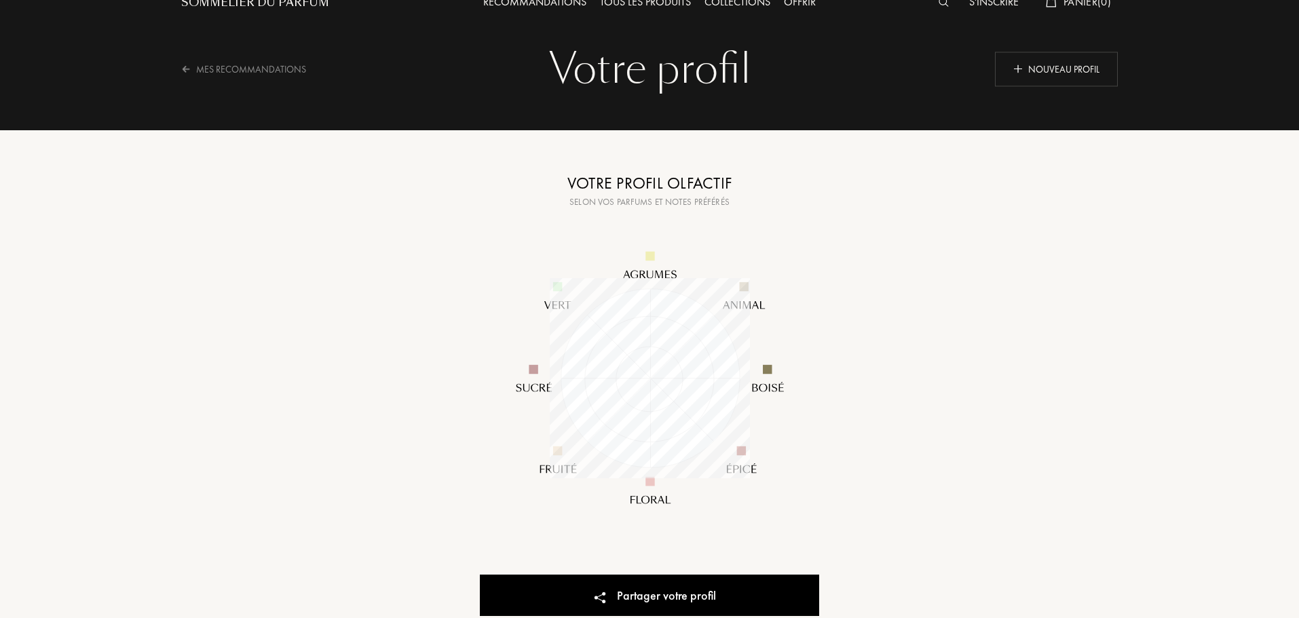
scroll to position [136, 0]
